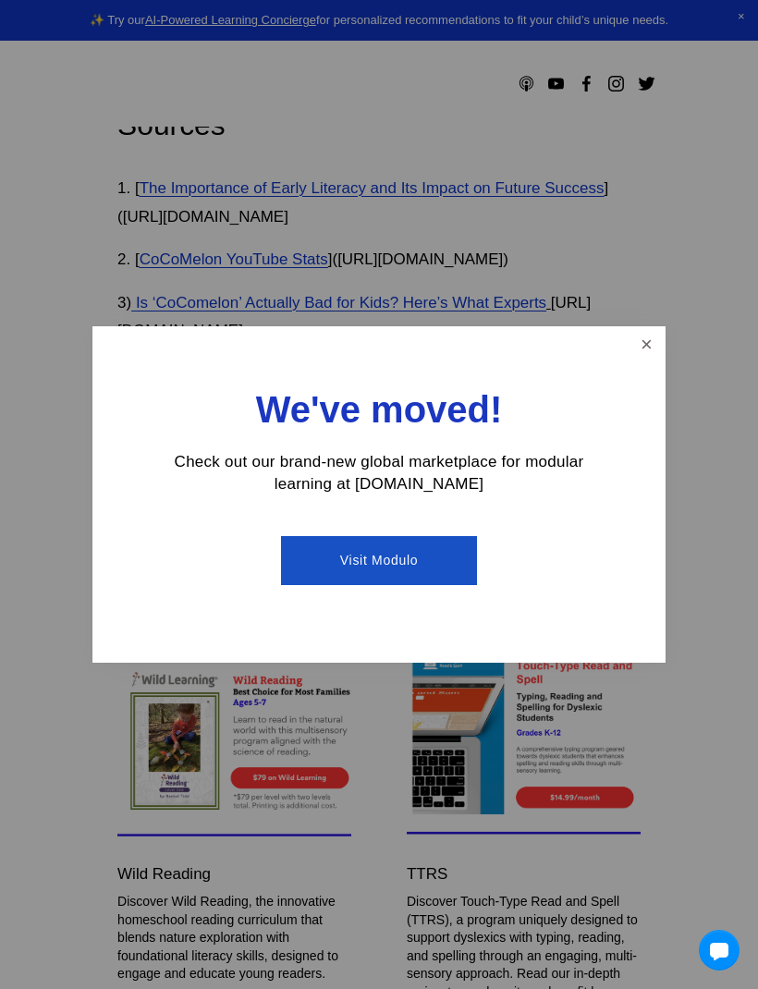
scroll to position [9126, 0]
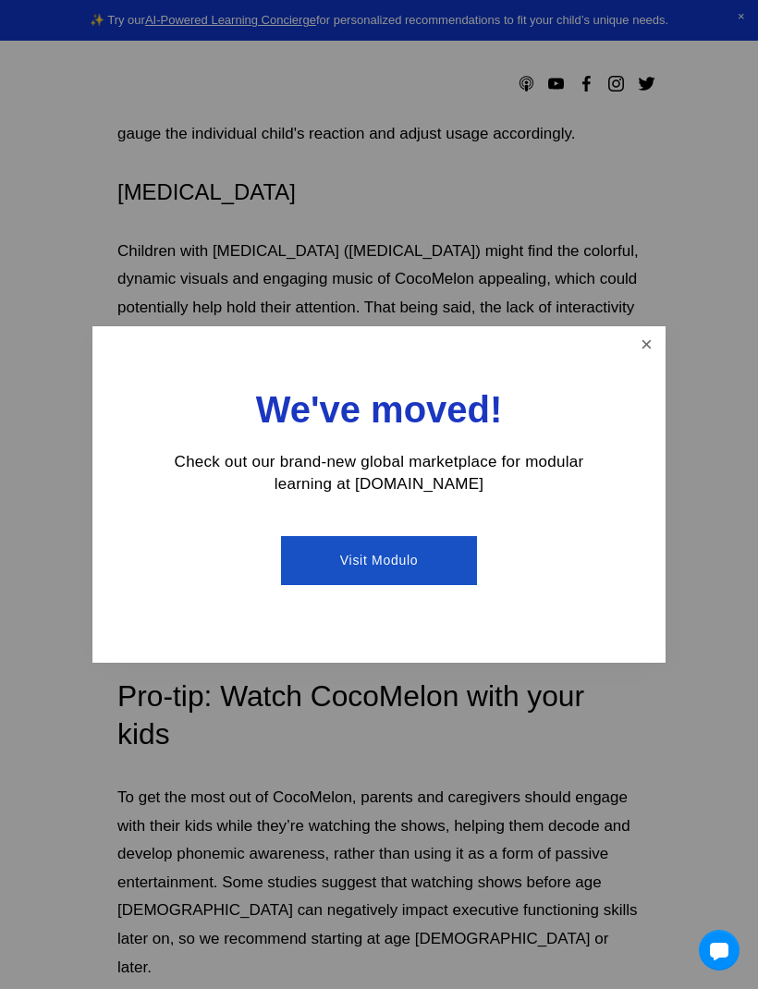
click at [80, 70] on div at bounding box center [379, 494] width 758 height 989
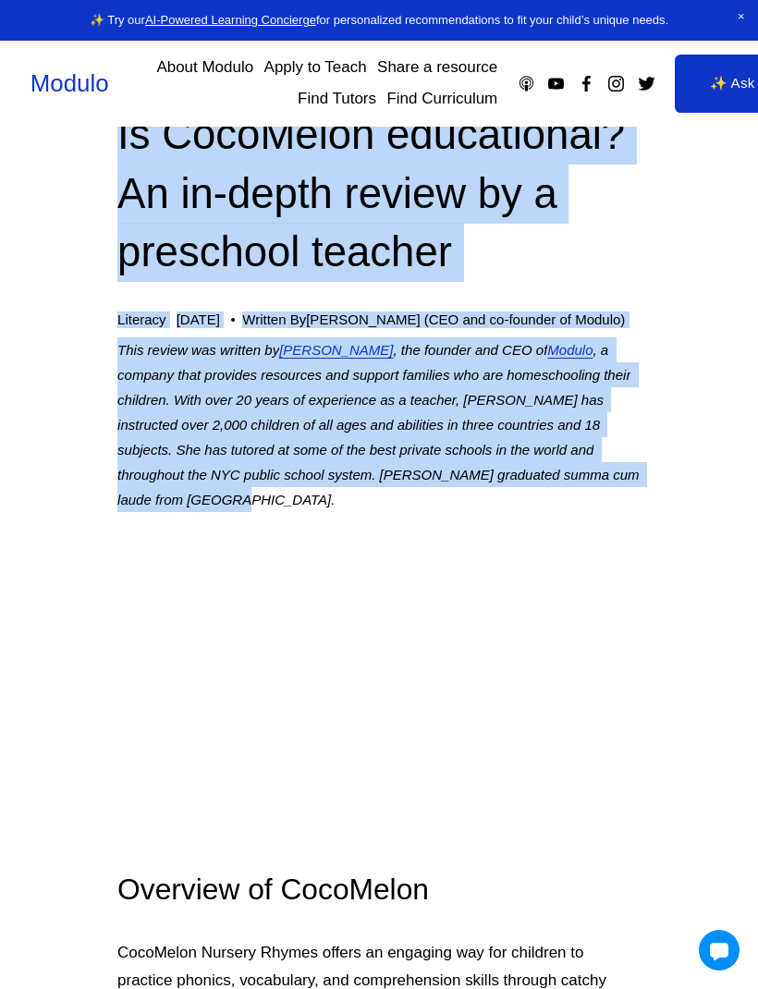
scroll to position [0, 0]
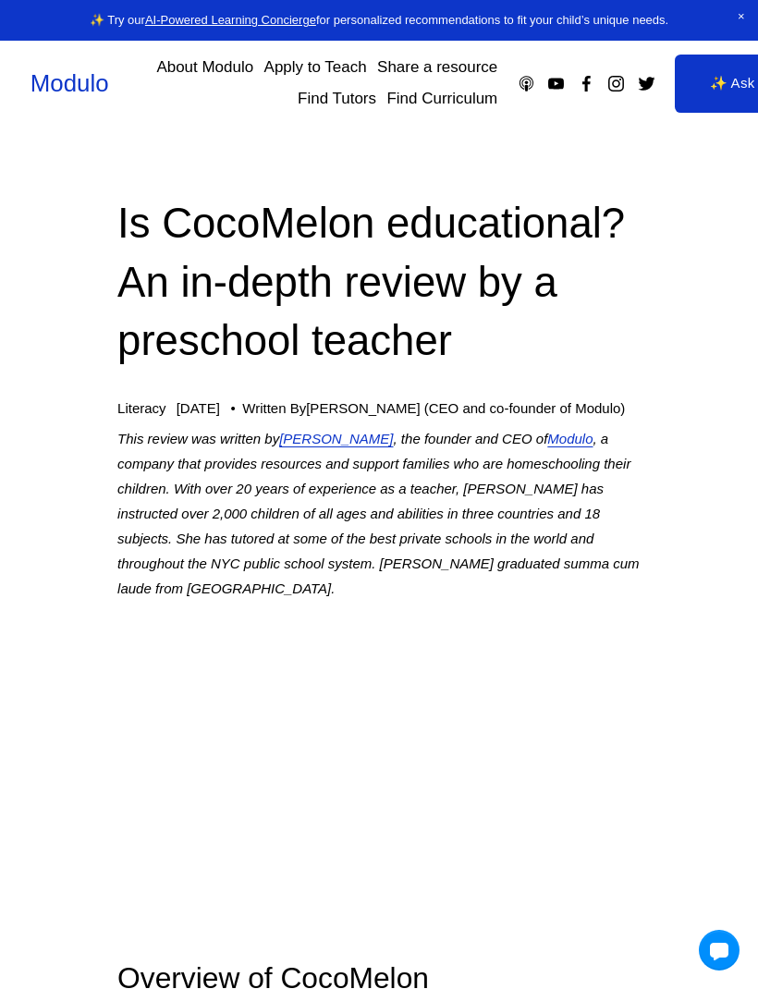
click at [0, 0] on link "Modulo" at bounding box center [0, 0] width 0 height 0
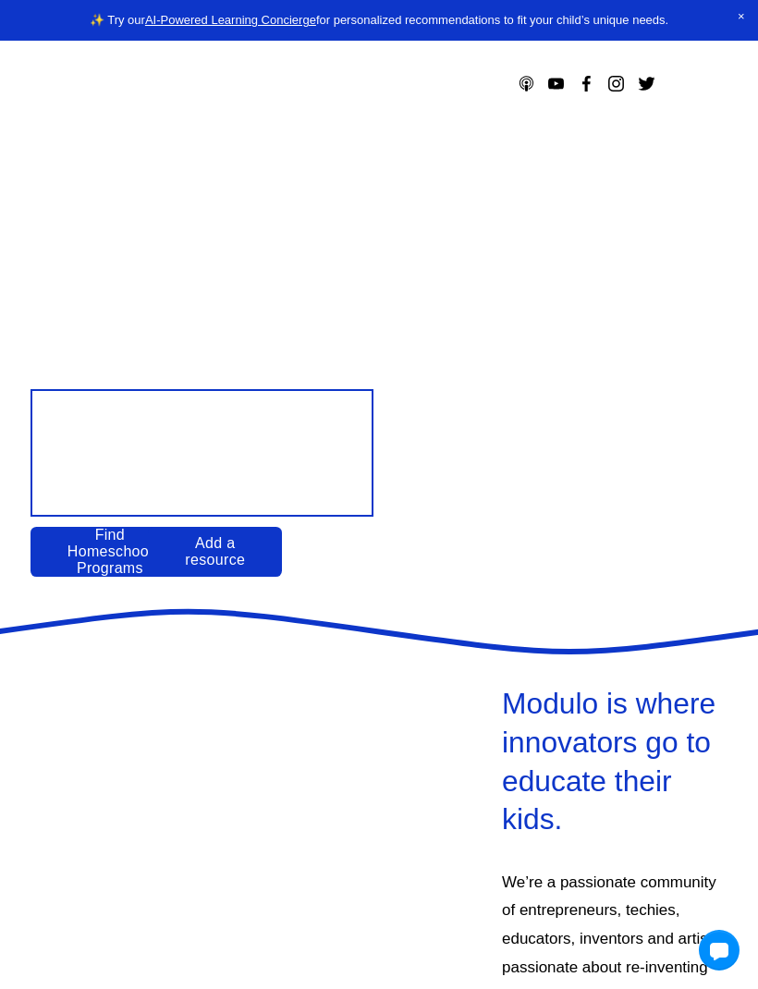
click at [73, 8] on link at bounding box center [379, 20] width 758 height 41
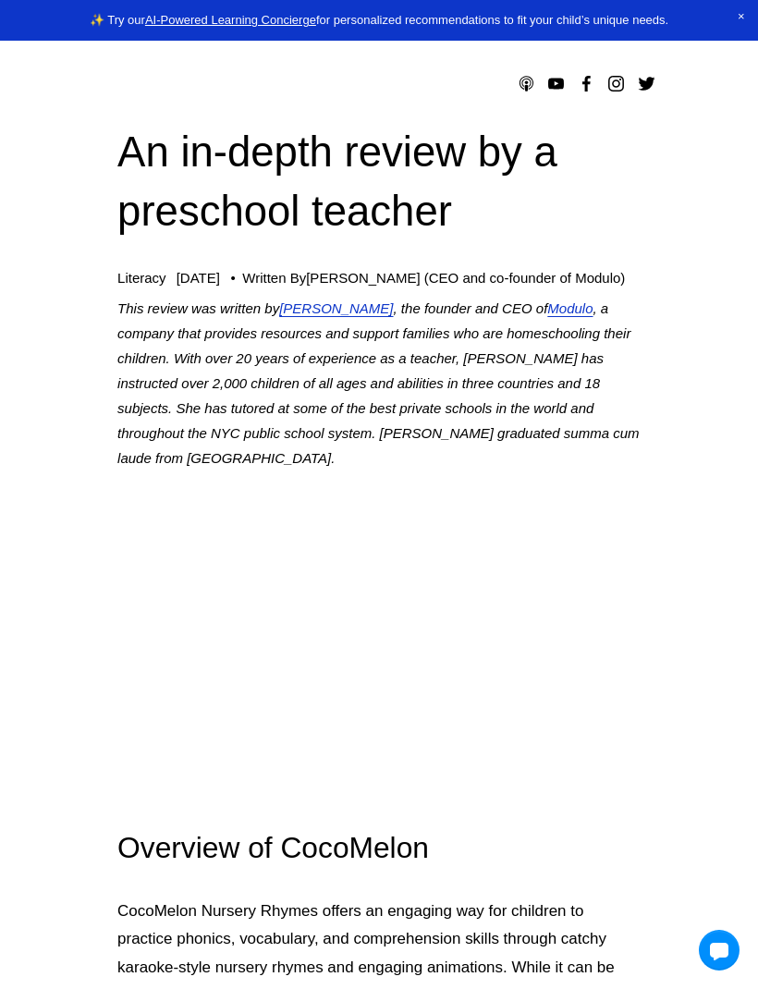
scroll to position [138, 0]
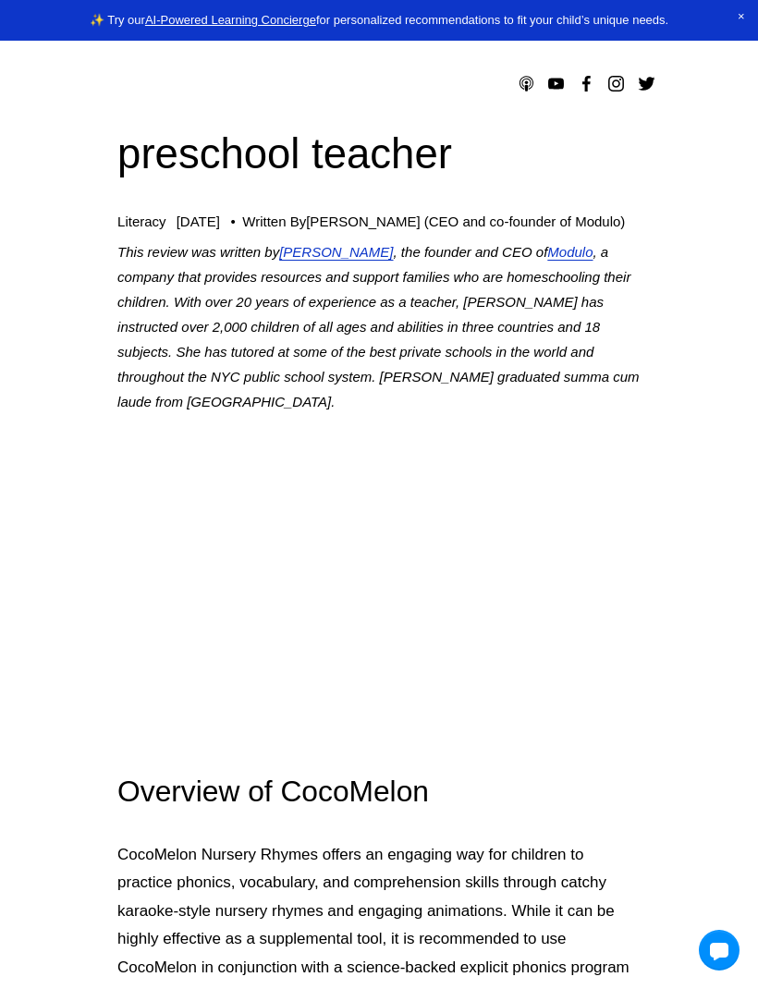
click at [0, 0] on link "Modulo" at bounding box center [0, 0] width 0 height 0
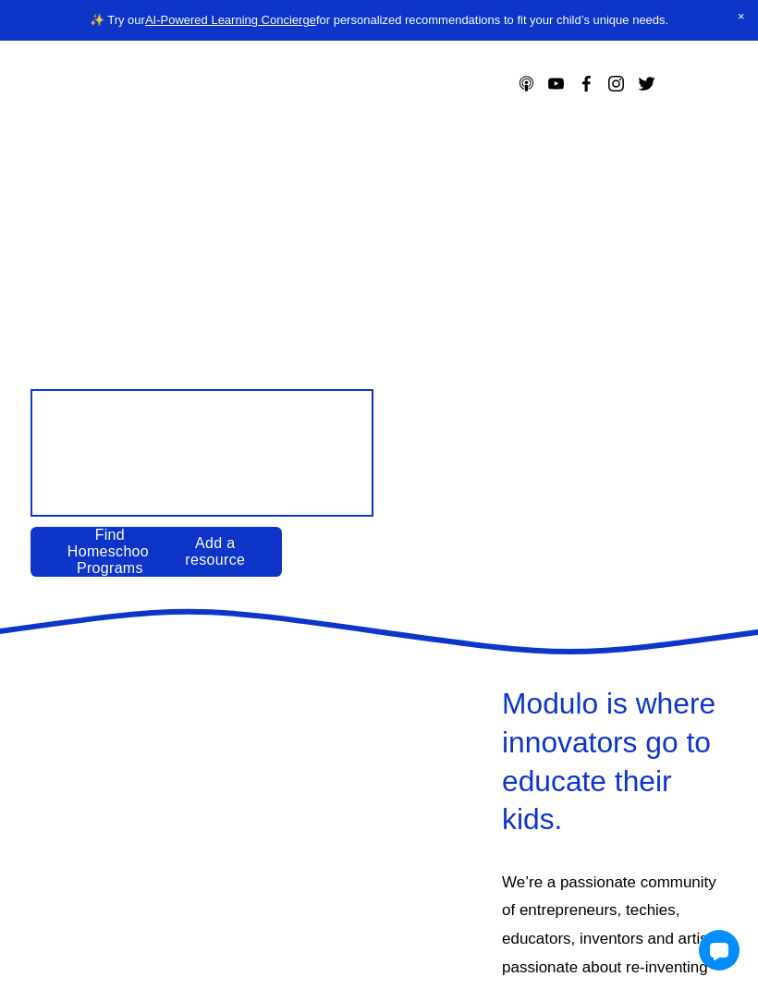
click at [26, 92] on div "Skip to Content Modulo About Modulo Apply to Teach Share a resource Find Tutors" at bounding box center [379, 84] width 758 height 86
click at [0, 0] on link "Modulo" at bounding box center [0, 0] width 0 height 0
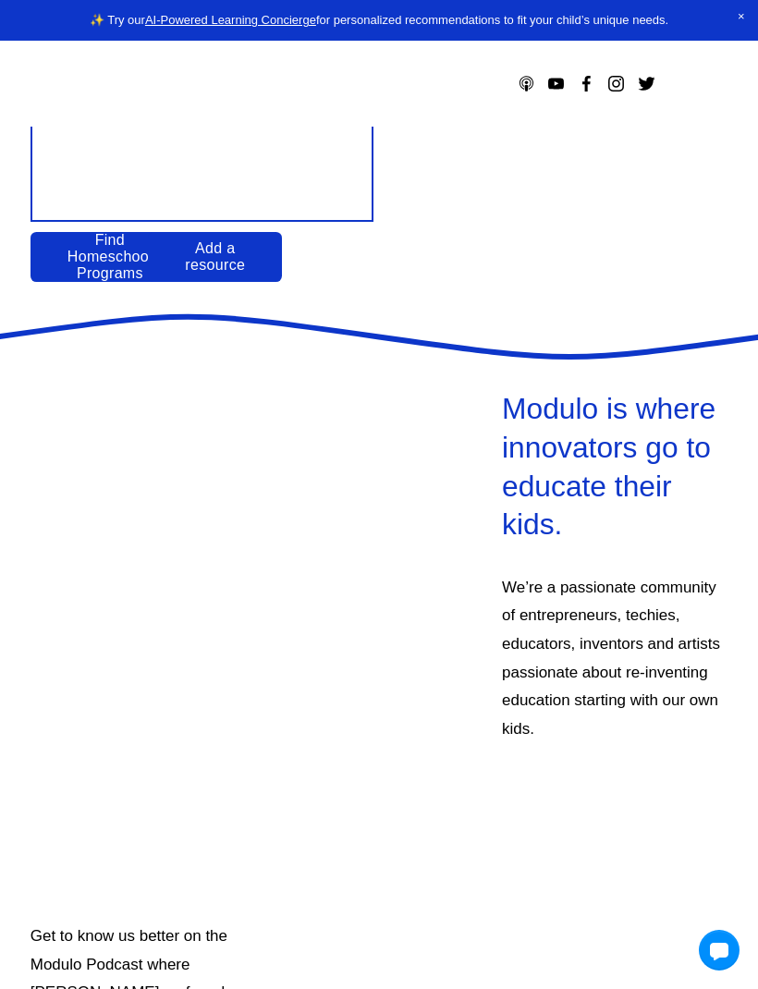
scroll to position [400, 0]
